Goal: Book appointment/travel/reservation

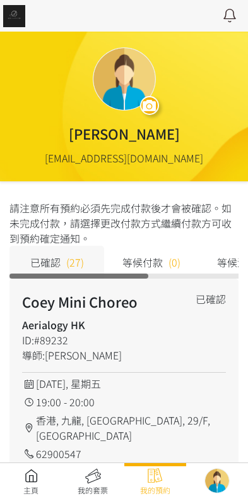
click at [15, 470] on link at bounding box center [31, 482] width 62 height 28
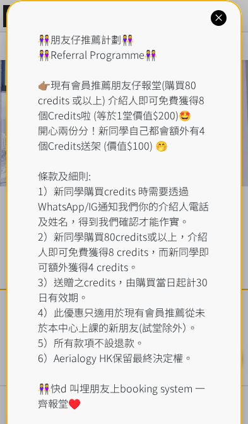
click at [104, 46] on div "👭朋友仔推薦計劃👭 👭Referral Programme👭 👉🏽現有會員推薦朋友仔報堂(購買80 credits 或以上) 介紹人即可免費獲得8個Credi…" at bounding box center [124, 221] width 173 height 379
click at [218, 18] on icon at bounding box center [219, 18] width 12 height 12
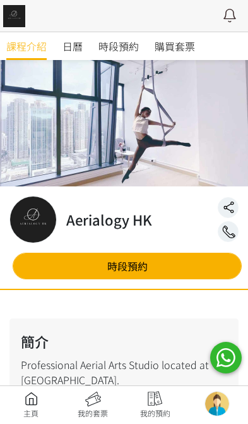
click at [113, 50] on span "時段預約" at bounding box center [119, 46] width 40 height 15
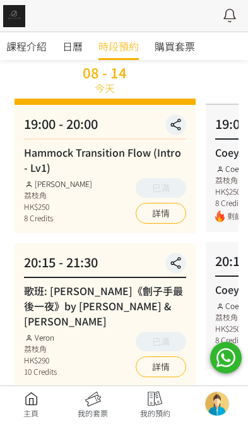
scroll to position [109, 0]
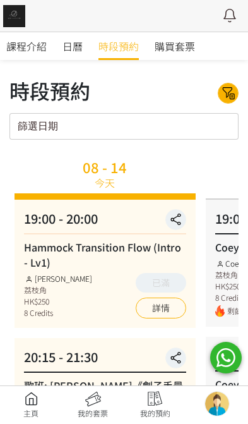
scroll to position [111, 0]
